Goal: Information Seeking & Learning: Learn about a topic

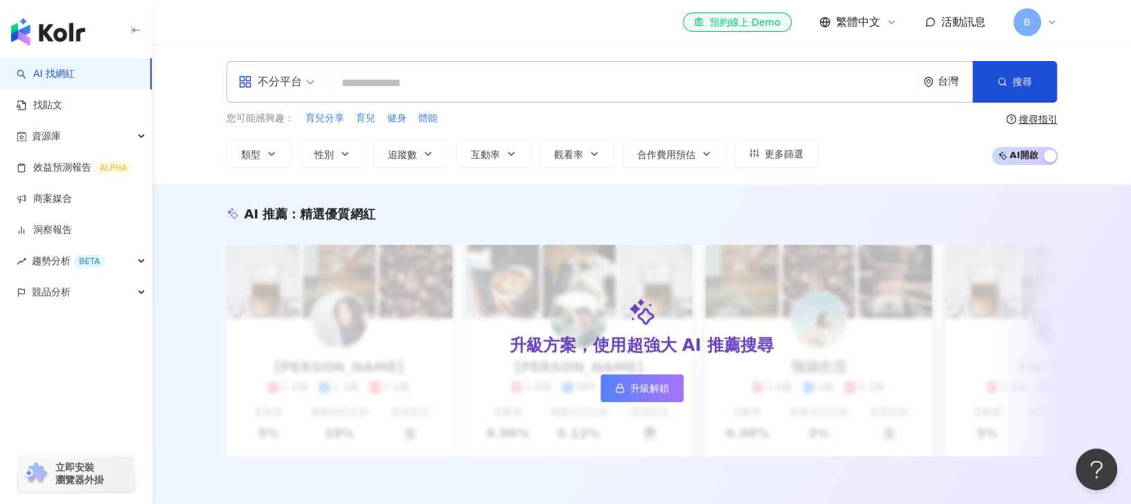
click at [404, 78] on input "search" at bounding box center [623, 83] width 578 height 26
type input "**********"
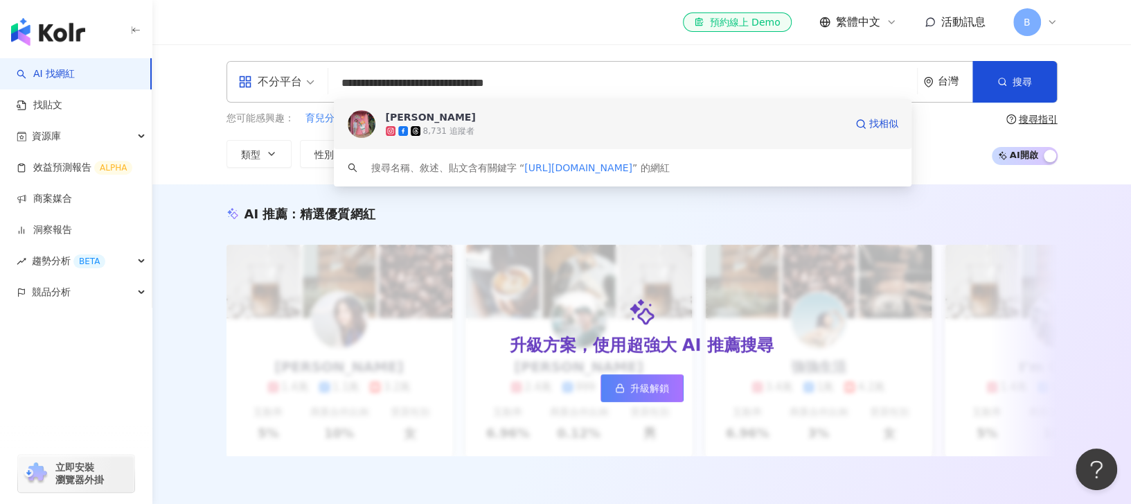
click at [466, 125] on div "8,731 追蹤者" at bounding box center [448, 131] width 51 height 12
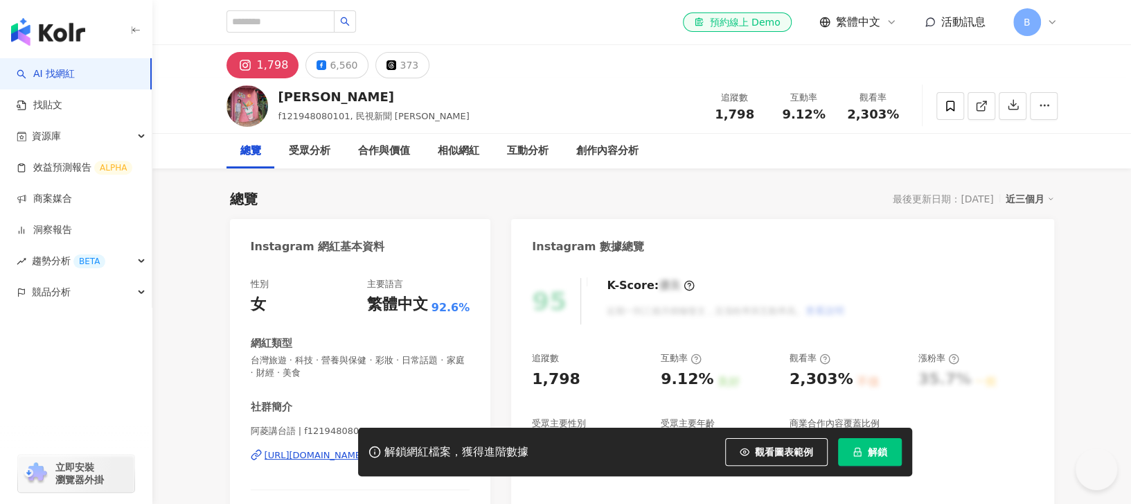
drag, startPoint x: 759, startPoint y: 450, endPoint x: 678, endPoint y: 296, distance: 174.5
click at [758, 451] on span "觀看圖表範例" at bounding box center [784, 451] width 58 height 11
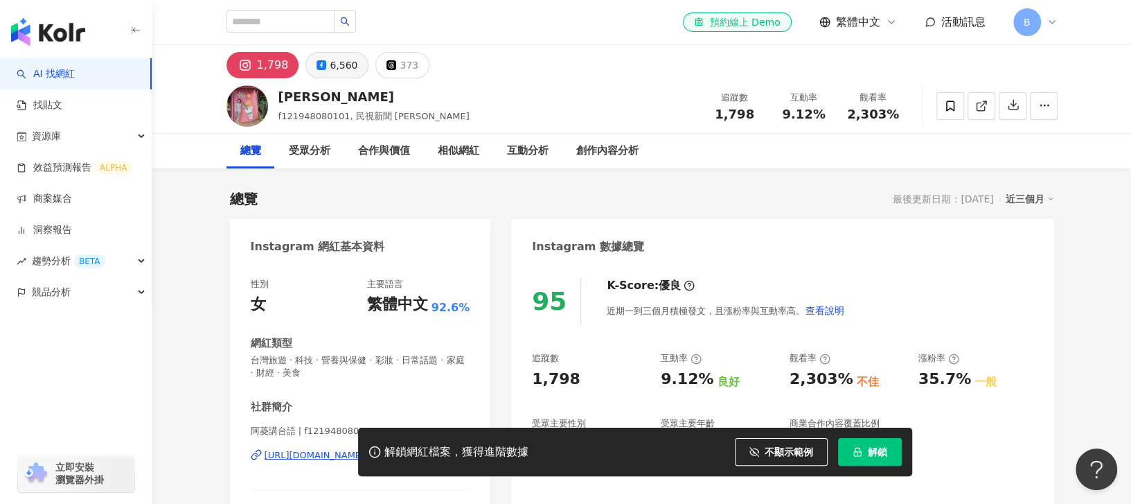
click at [344, 70] on div "6,560" at bounding box center [344, 64] width 28 height 19
click at [260, 67] on div "1,798" at bounding box center [265, 64] width 28 height 19
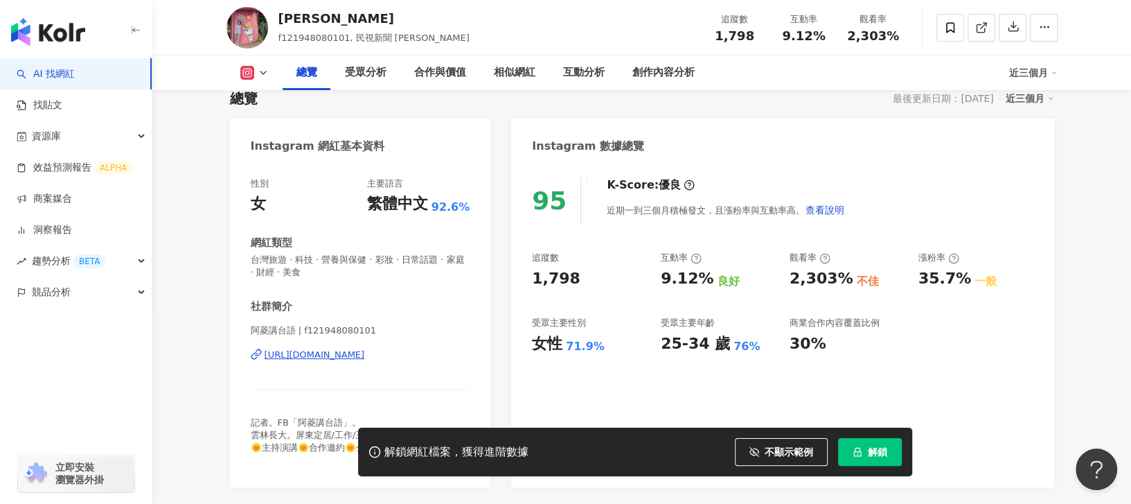
scroll to position [92, 0]
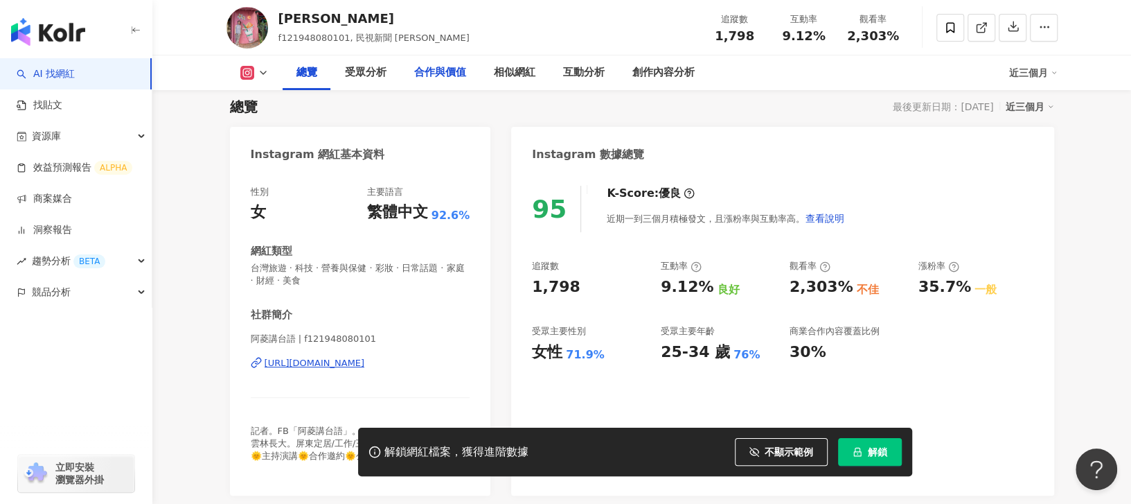
click at [427, 75] on div "合作與價值" at bounding box center [440, 72] width 52 height 17
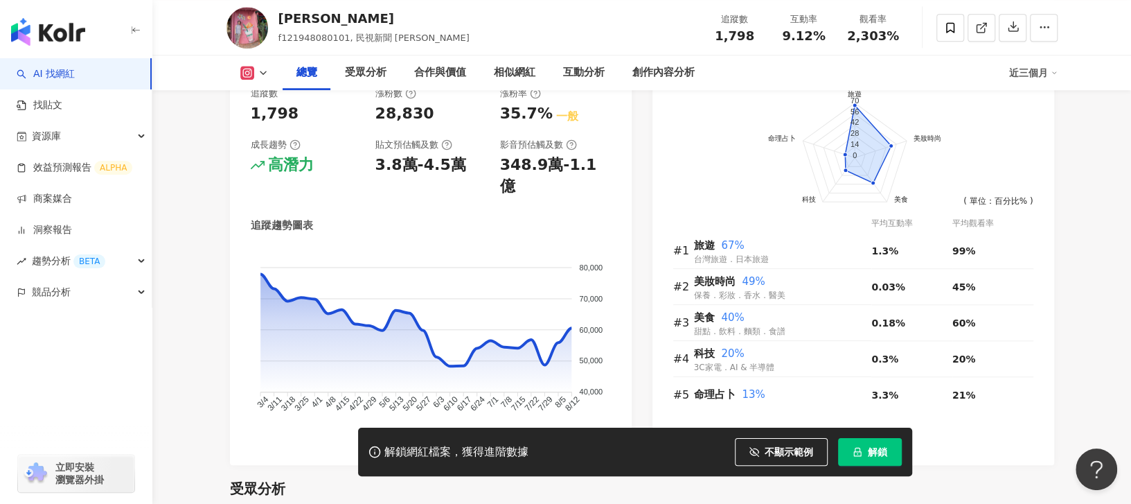
scroll to position [1057, 0]
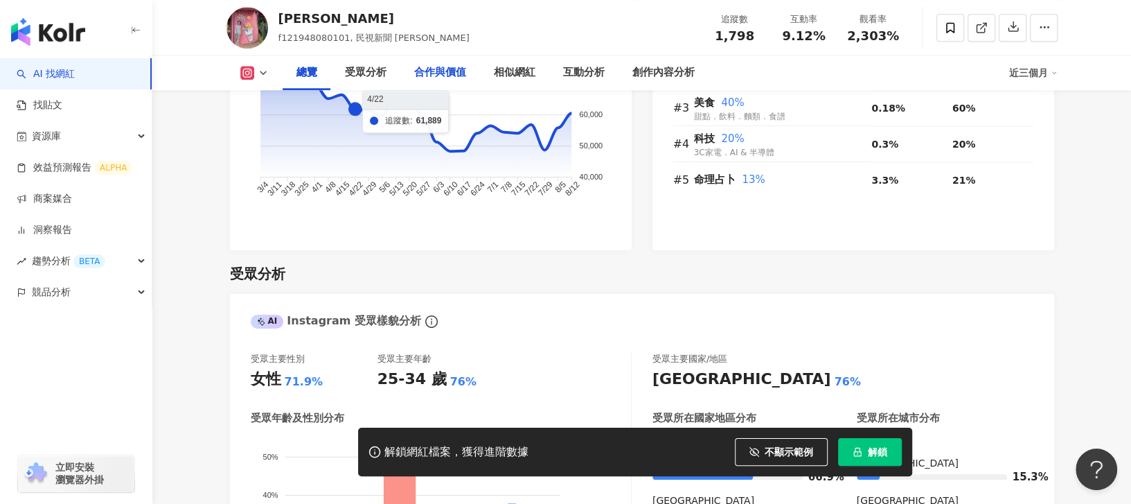
click at [459, 75] on div "合作與價值" at bounding box center [440, 72] width 52 height 17
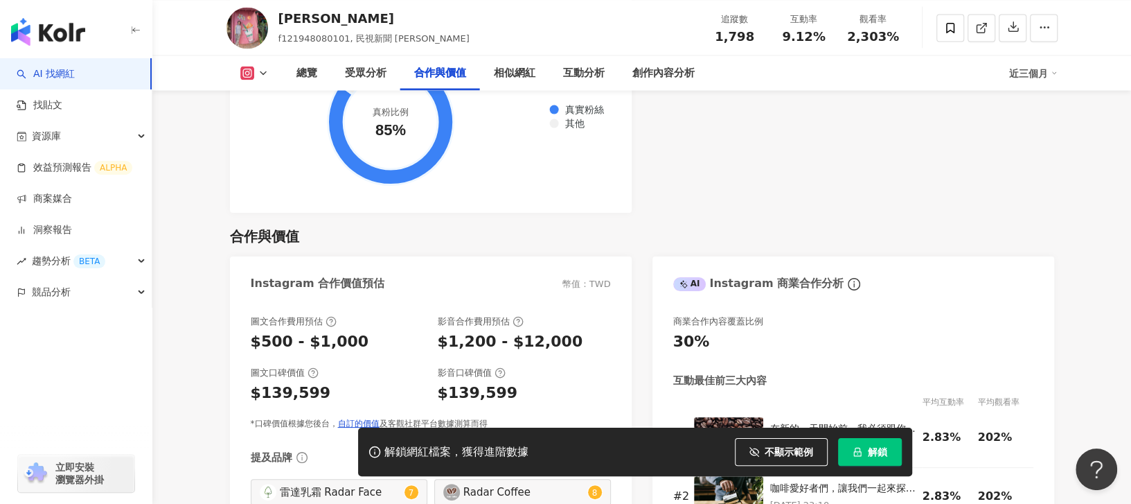
scroll to position [1889, 0]
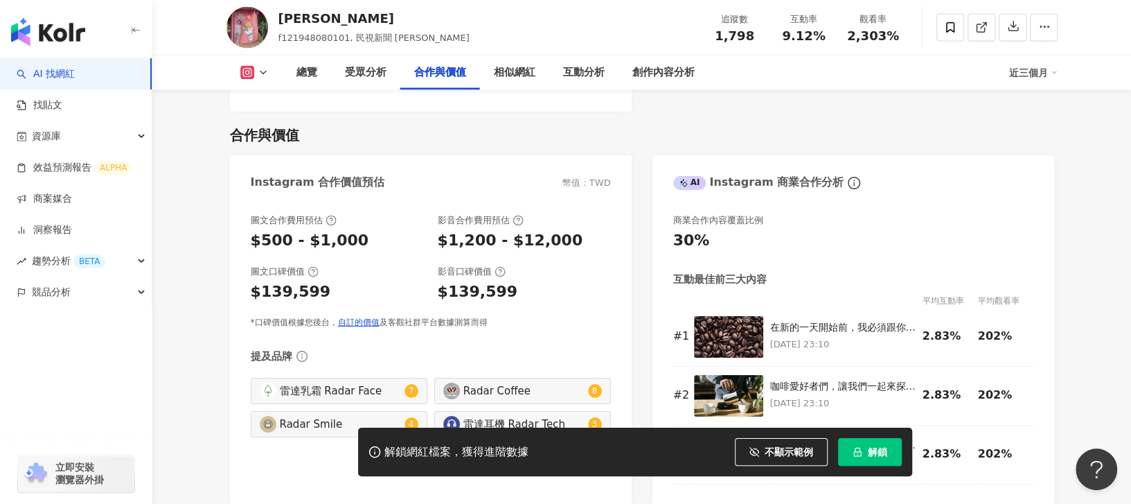
click at [265, 71] on polyline at bounding box center [264, 72] width 6 height 3
click at [288, 125] on button "Facebook" at bounding box center [269, 130] width 71 height 19
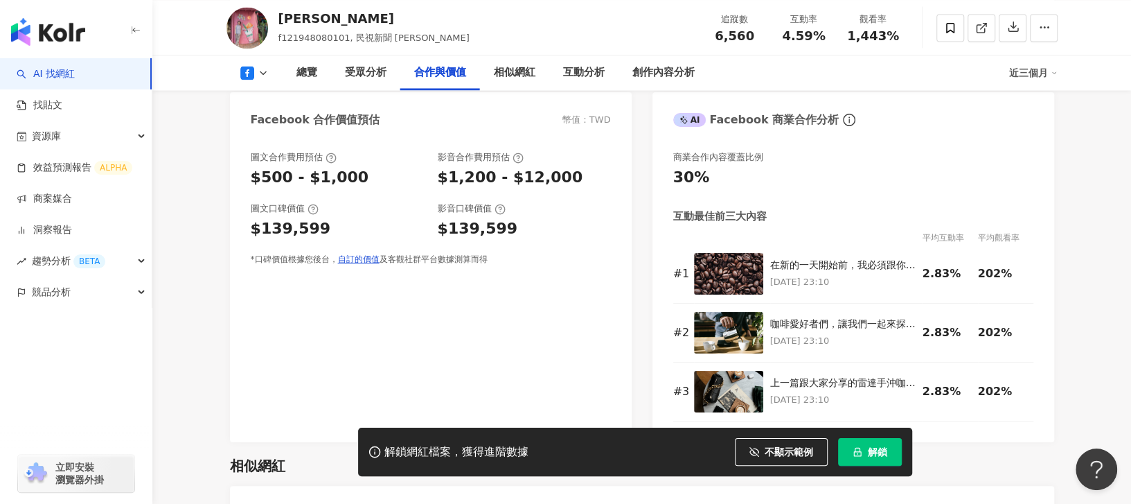
scroll to position [1612, 0]
